Goal: Check status: Check status

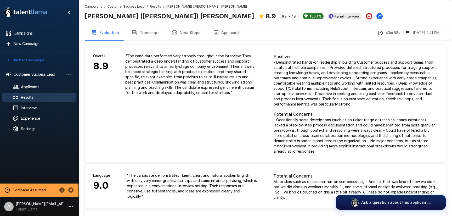
scroll to position [510, 0]
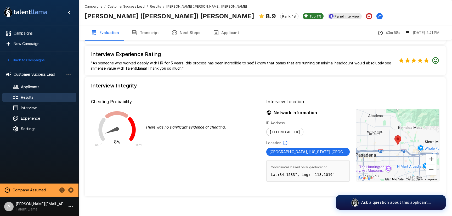
click at [151, 7] on u "Results" at bounding box center [155, 6] width 11 height 4
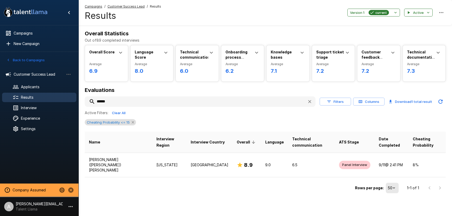
click at [133, 121] on icon at bounding box center [133, 122] width 4 height 4
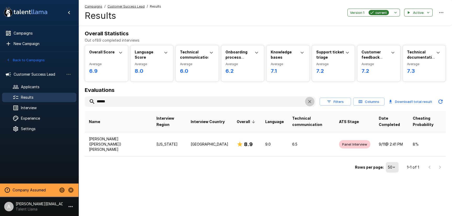
click at [310, 103] on icon "button" at bounding box center [309, 101] width 5 height 5
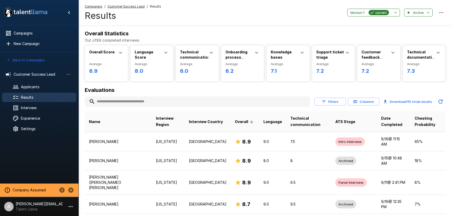
click at [334, 102] on button "Filters" at bounding box center [329, 102] width 31 height 8
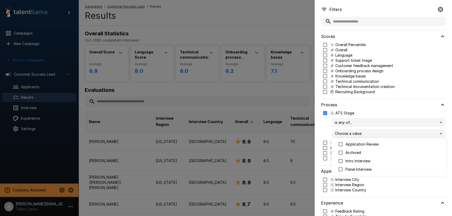
click at [353, 131] on body ".st0{fill:#FFFFFF;} .st1{fill:#76a4ed;} Campaigns New Campaign Active 2 Custome…" at bounding box center [226, 108] width 452 height 216
click at [367, 168] on p "Panel Interview" at bounding box center [394, 169] width 96 height 5
type input "**********"
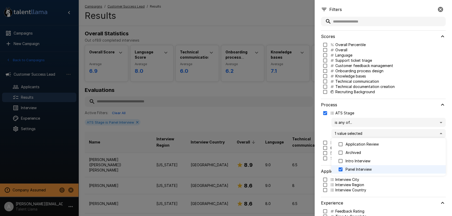
click at [288, 90] on div at bounding box center [226, 108] width 452 height 216
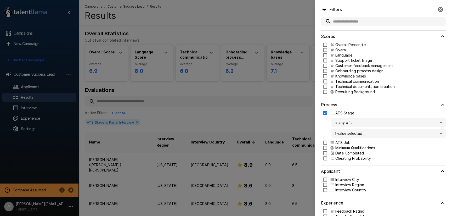
click at [290, 90] on div at bounding box center [226, 108] width 452 height 216
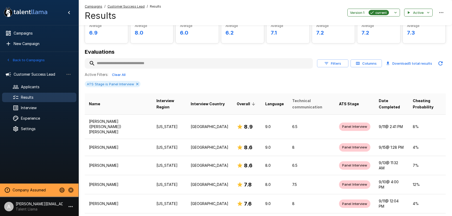
scroll to position [52, 0]
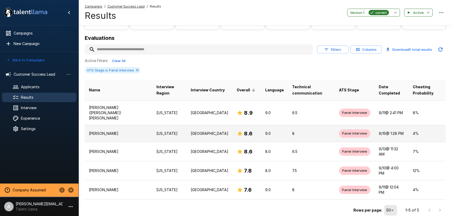
click at [127, 131] on p "Mayokia Fowler" at bounding box center [118, 133] width 59 height 5
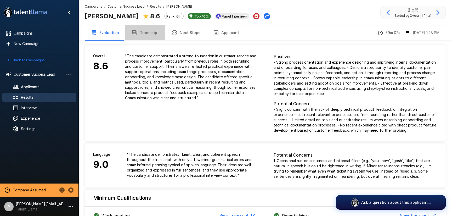
click at [155, 35] on button "Transcript" at bounding box center [145, 32] width 40 height 15
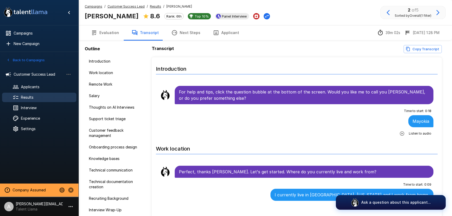
click at [401, 133] on icon "button" at bounding box center [401, 133] width 5 height 5
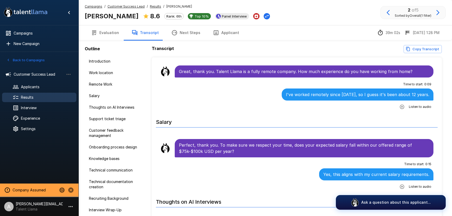
scroll to position [186, 0]
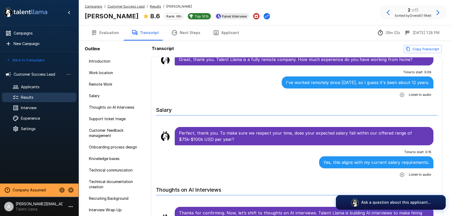
click at [231, 32] on button "Applicant" at bounding box center [226, 32] width 39 height 15
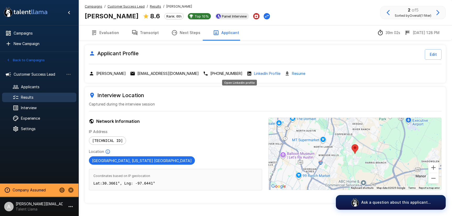
click at [254, 73] on p "LinkedIn Profile" at bounding box center [267, 73] width 26 height 5
click at [104, 33] on button "Evaluation" at bounding box center [105, 32] width 41 height 15
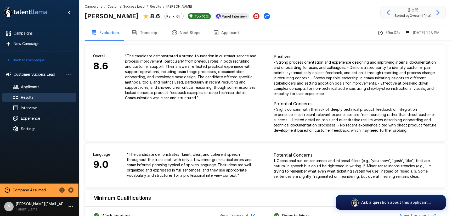
click at [150, 37] on button "Transcript" at bounding box center [145, 32] width 40 height 15
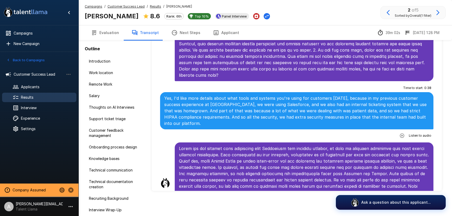
scroll to position [2103, 0]
